Goal: Navigation & Orientation: Find specific page/section

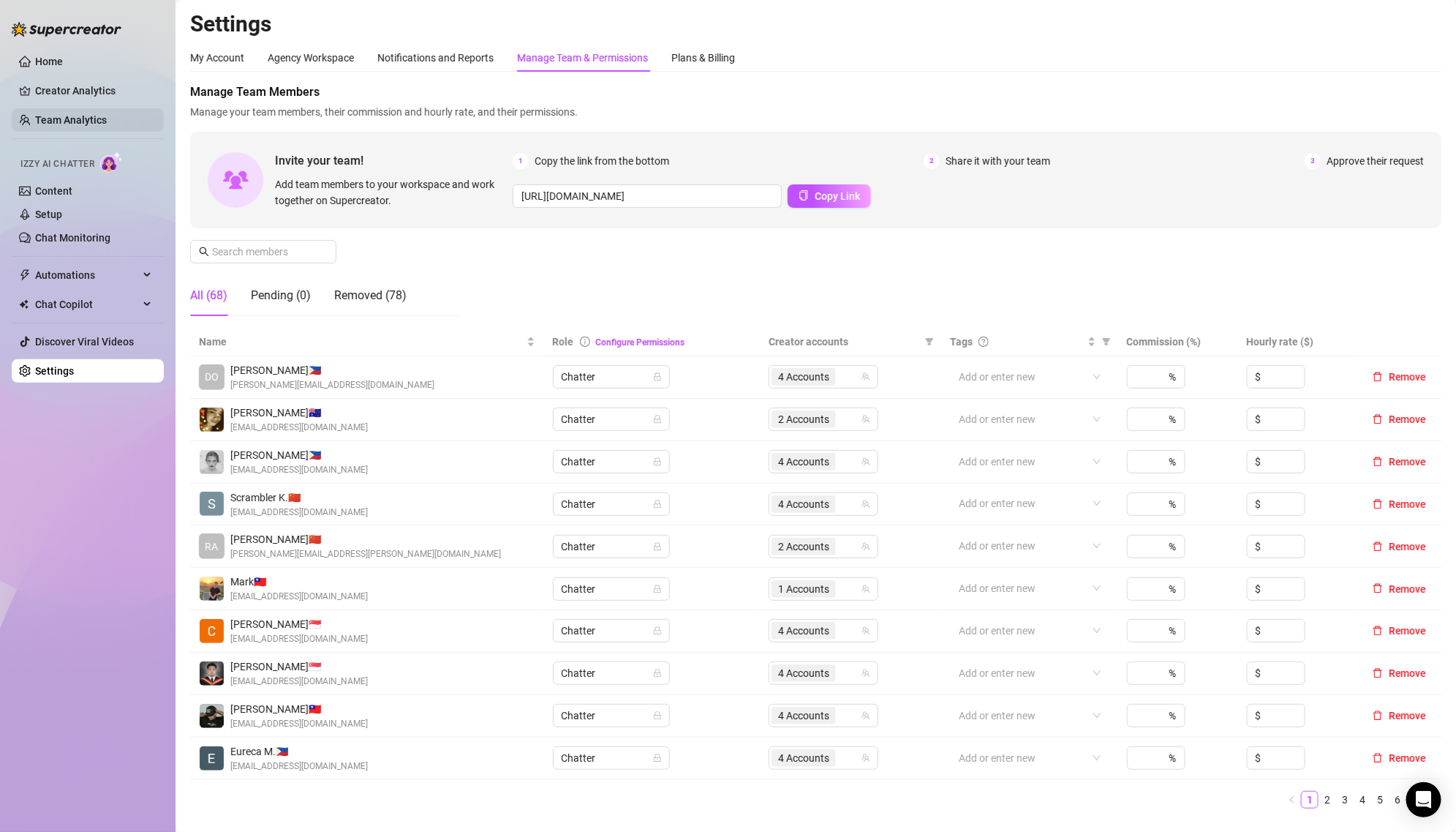
click at [84, 124] on link "Team Analytics" at bounding box center [71, 120] width 72 height 12
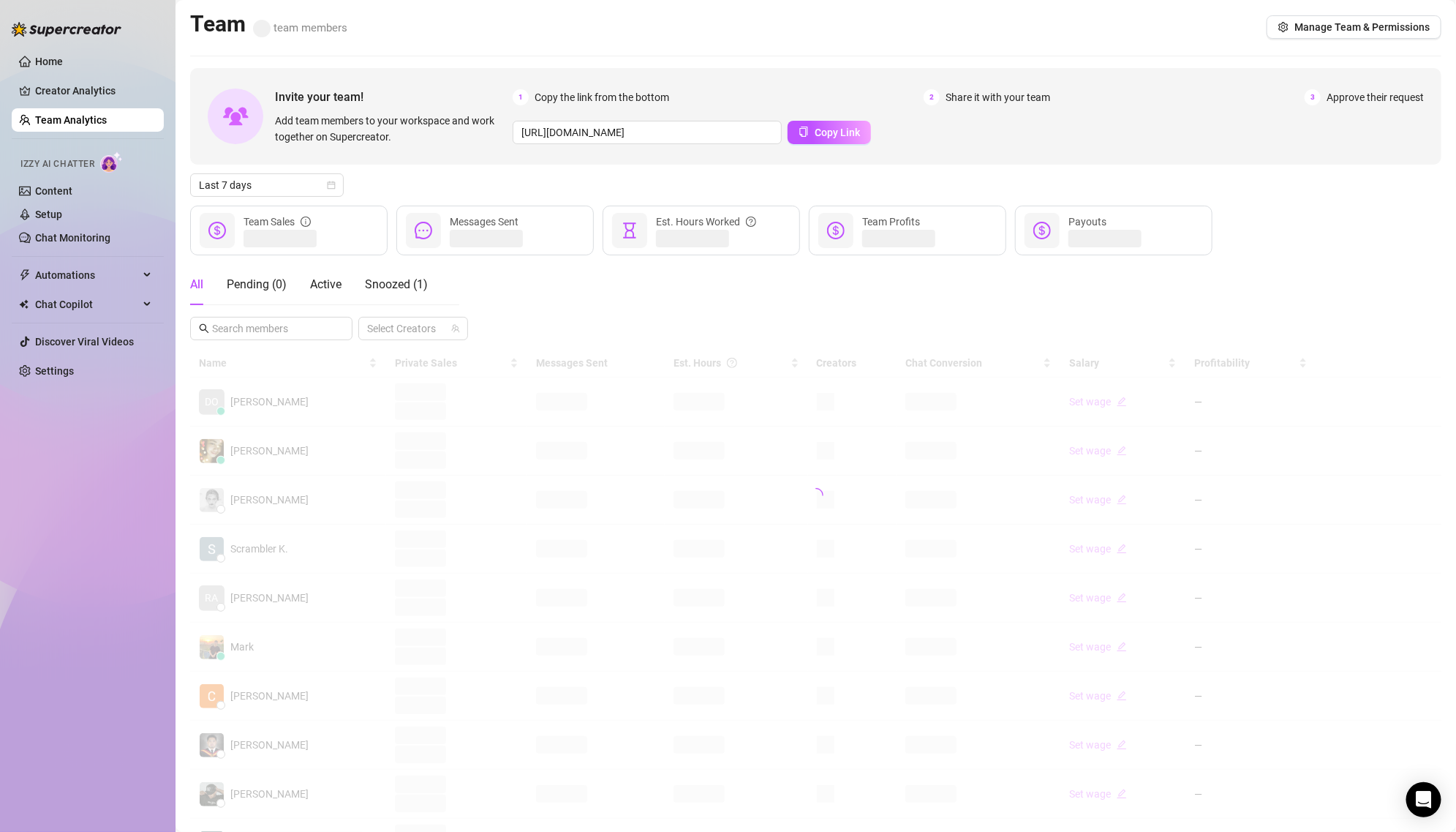
click at [108, 77] on ul "Home Creator Analytics Team Analytics Izzy AI Chatter Content Setup Chat Monito…" at bounding box center [88, 216] width 152 height 345
click at [389, 295] on div "Snoozed ( 1 )" at bounding box center [396, 284] width 63 height 41
click at [282, 331] on input "text" at bounding box center [271, 328] width 120 height 16
click at [279, 396] on div at bounding box center [816, 388] width 1251 height 78
click at [279, 401] on div at bounding box center [816, 388] width 1251 height 78
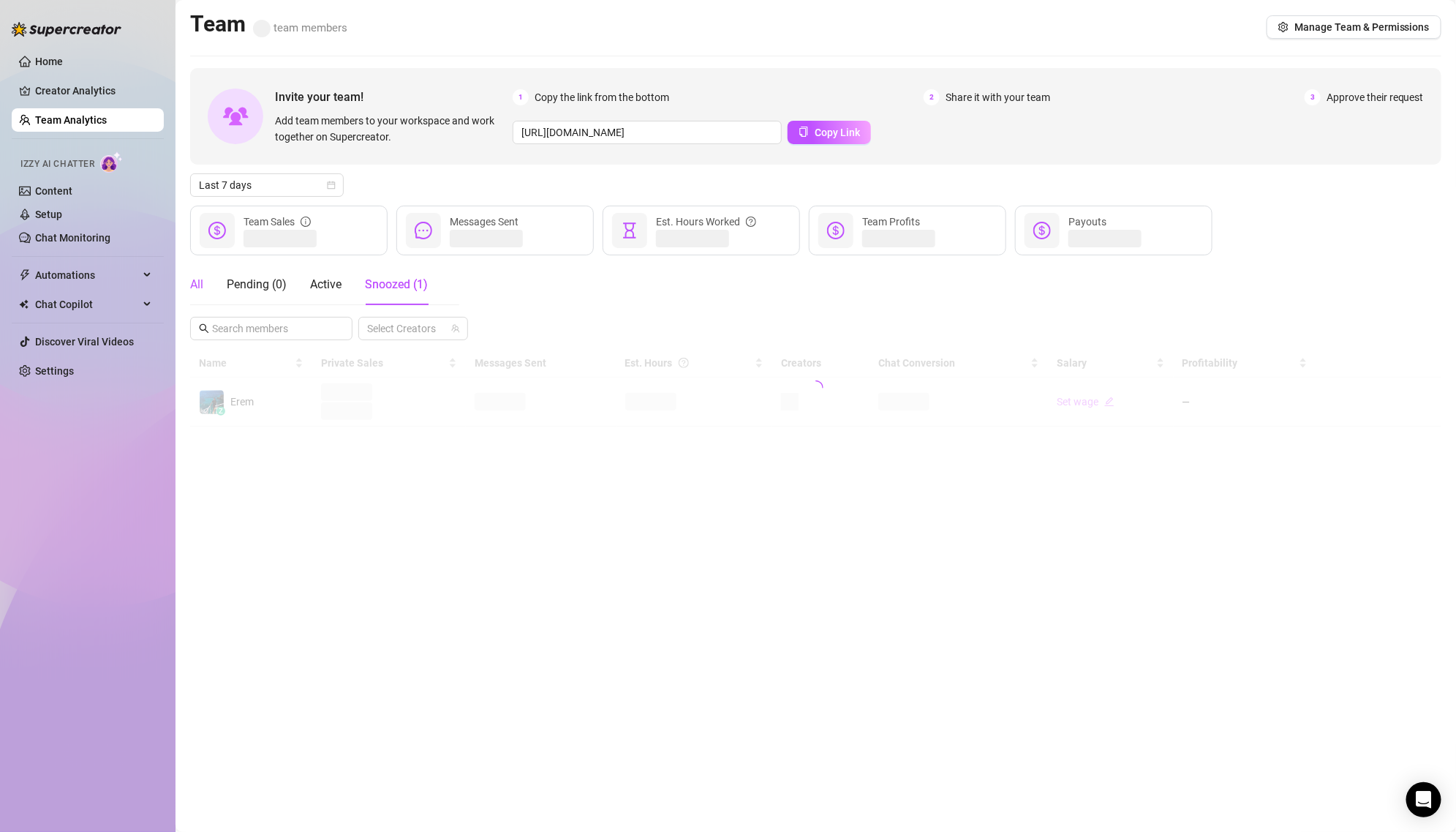
click at [199, 281] on div "All" at bounding box center [196, 284] width 13 height 17
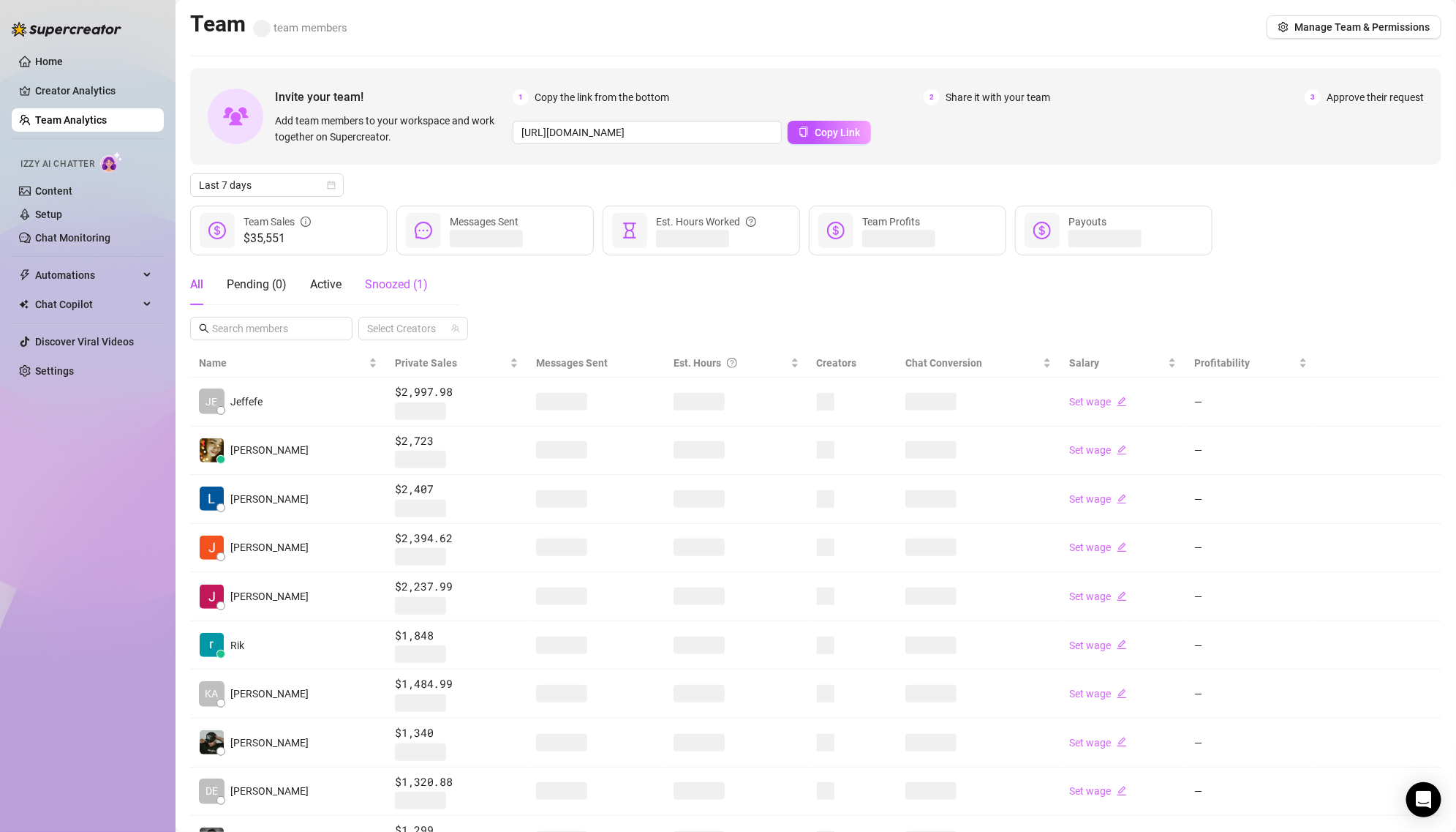
click at [378, 293] on div "Snoozed ( 1 )" at bounding box center [396, 284] width 63 height 17
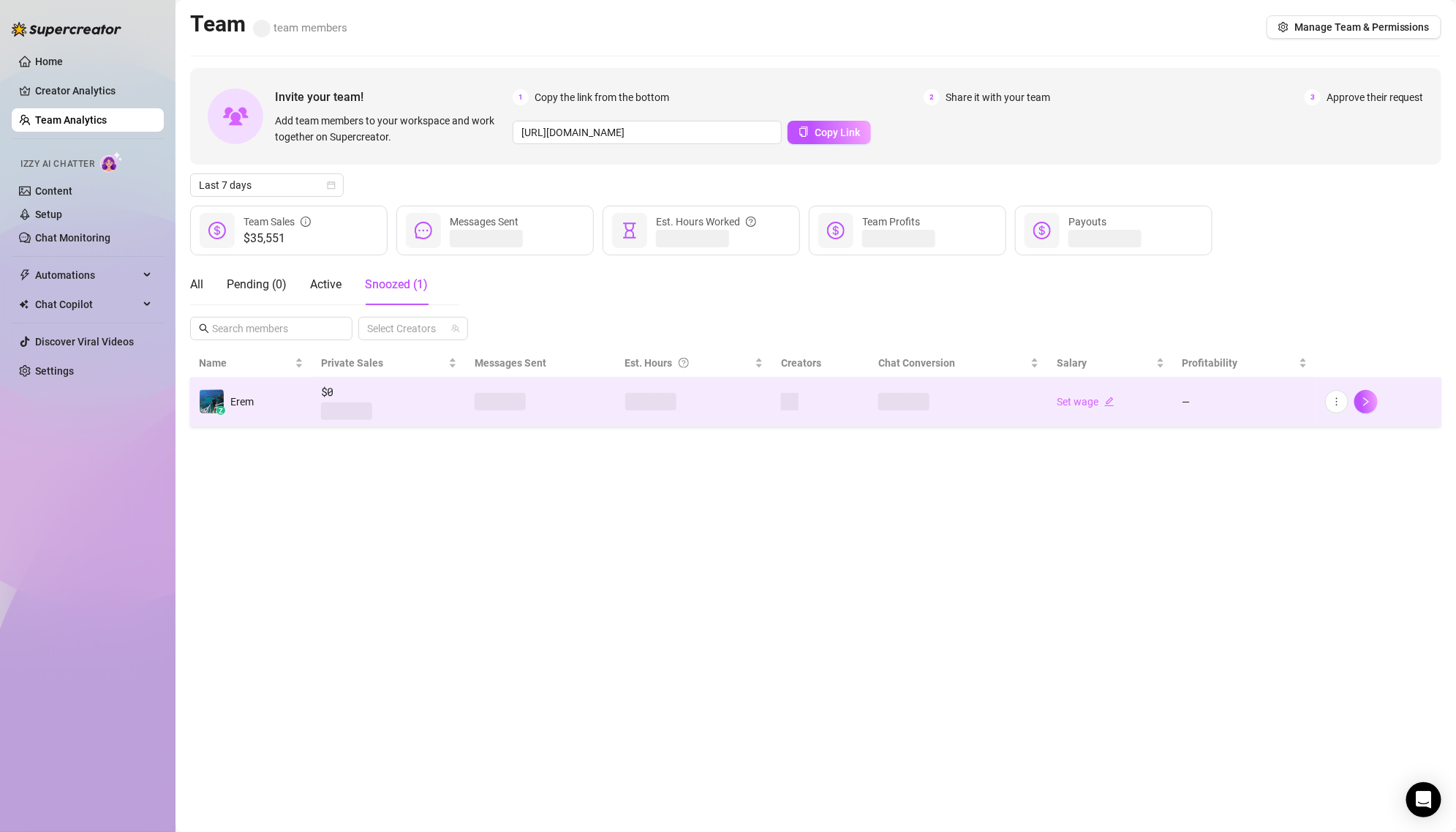
click at [279, 379] on td "z Erem" at bounding box center [251, 402] width 122 height 49
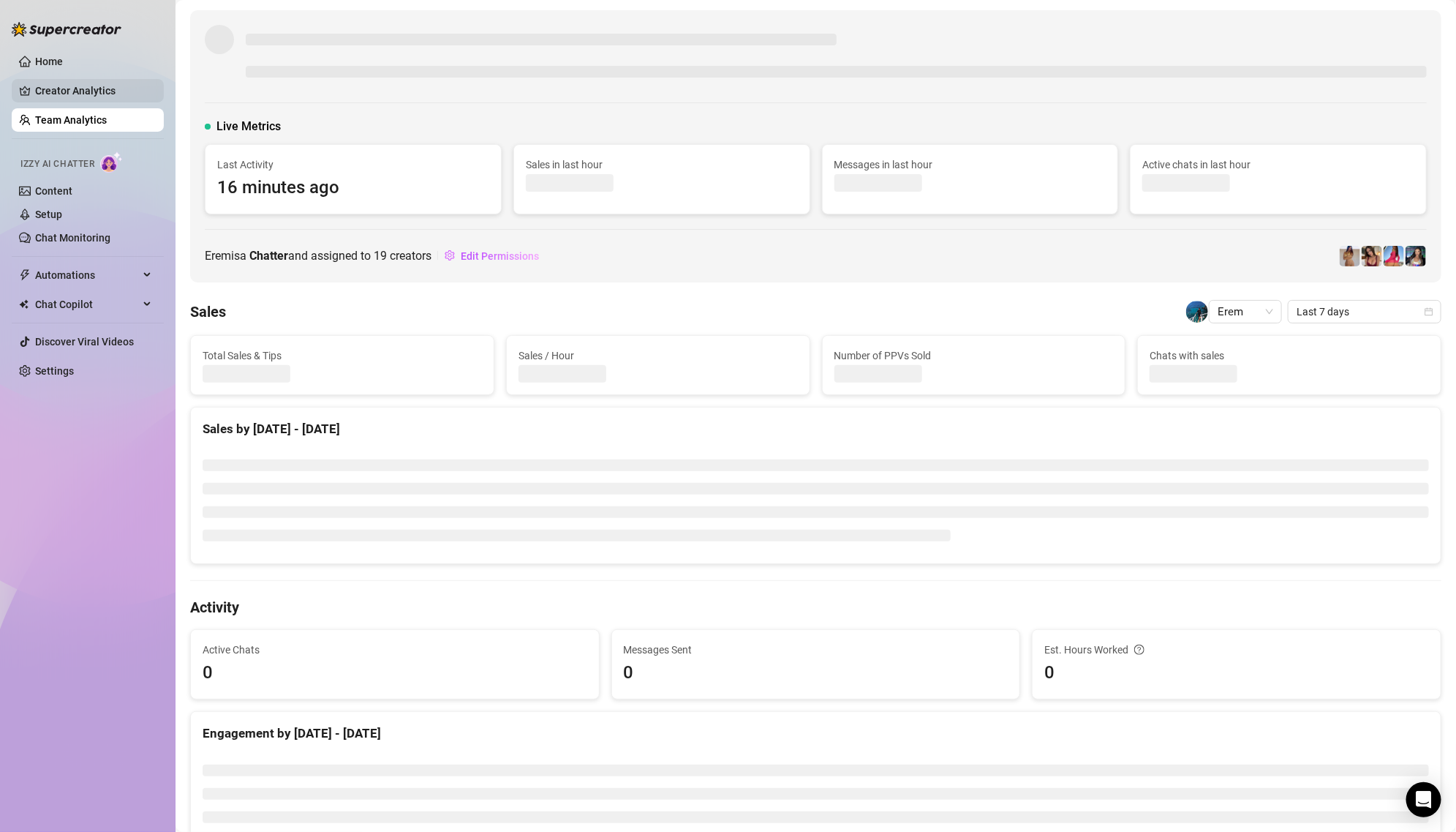
click at [105, 102] on link "Creator Analytics" at bounding box center [93, 90] width 117 height 23
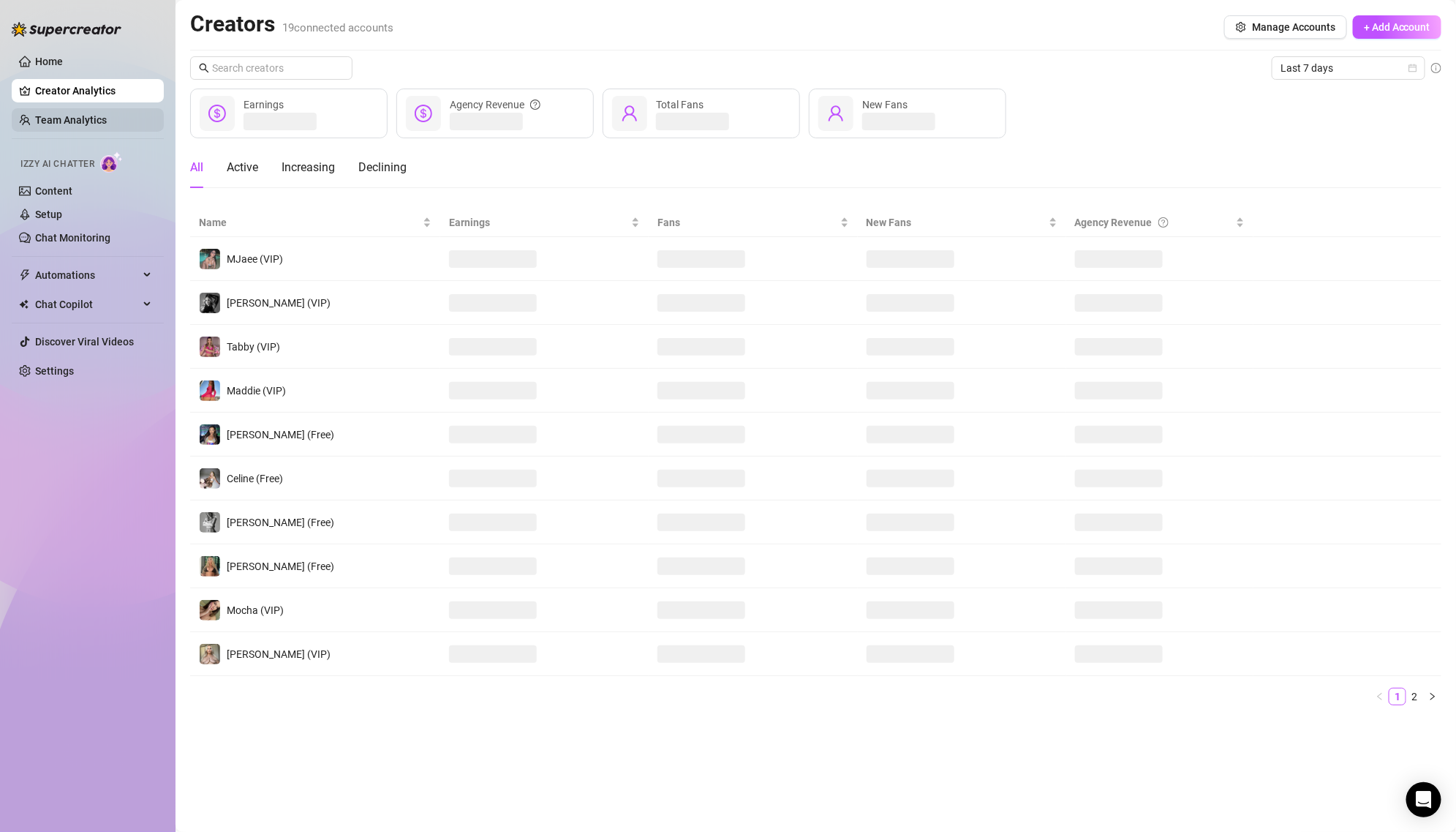
click at [103, 114] on link "Team Analytics" at bounding box center [71, 120] width 72 height 12
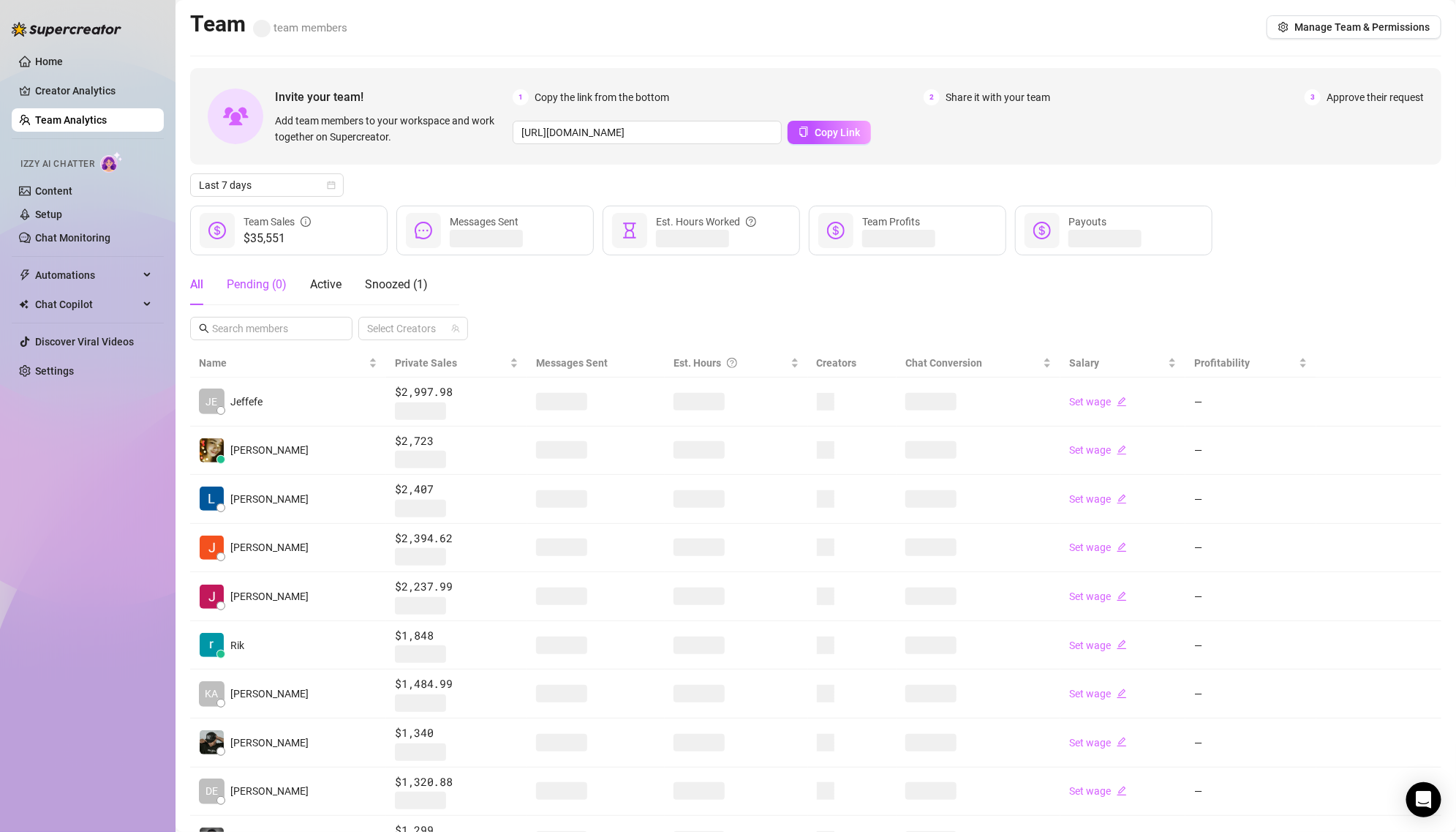
click at [230, 279] on div "Pending ( 0 )" at bounding box center [256, 284] width 60 height 17
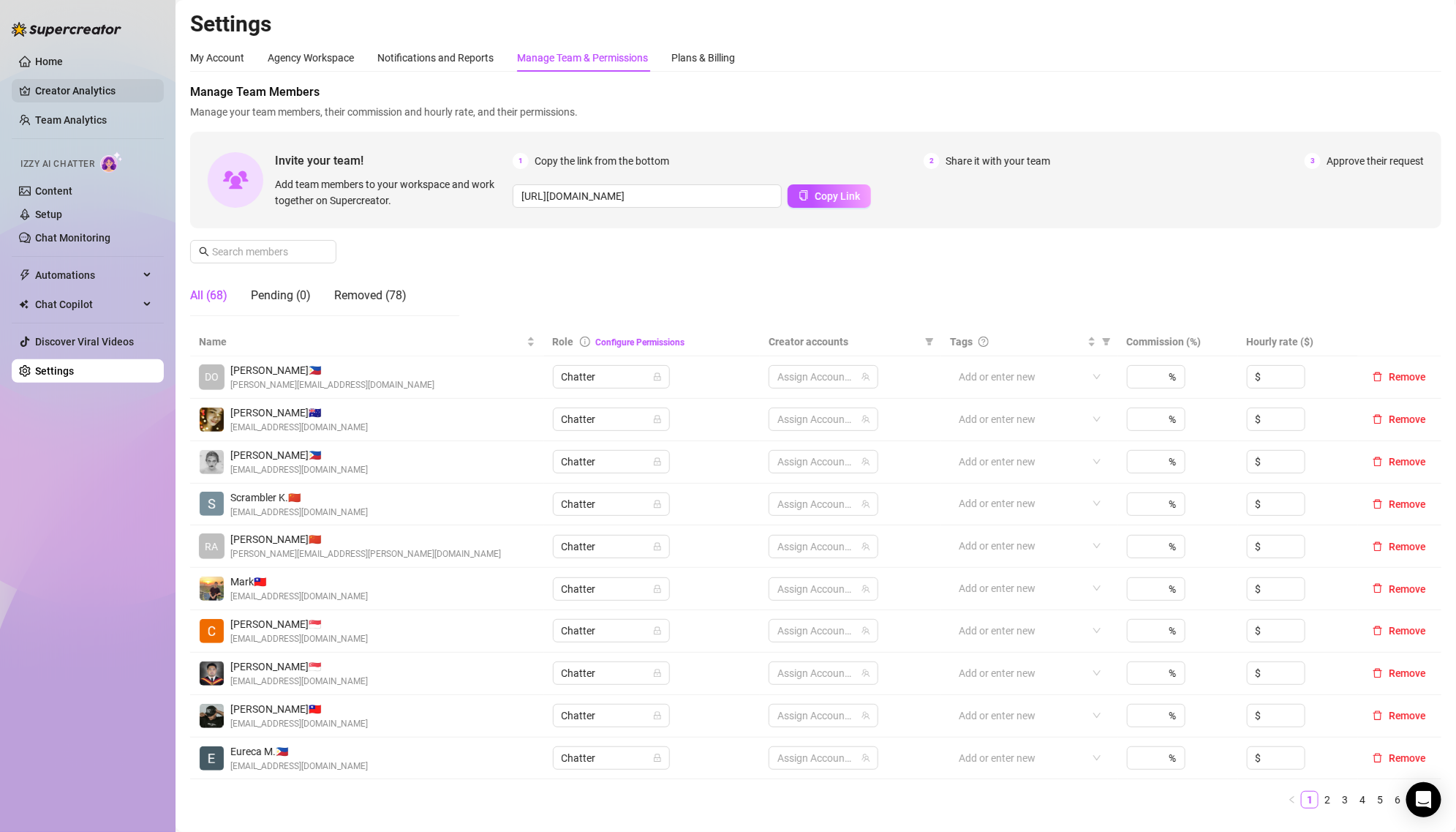
click at [113, 96] on link "Creator Analytics" at bounding box center [93, 90] width 117 height 23
